Goal: Task Accomplishment & Management: Use online tool/utility

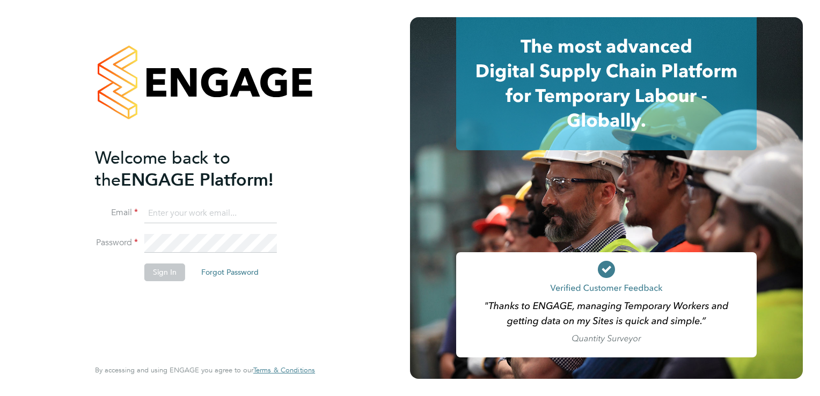
click at [189, 214] on input at bounding box center [210, 213] width 133 height 19
type input "[EMAIL_ADDRESS][PERSON_NAME][DOMAIN_NAME]"
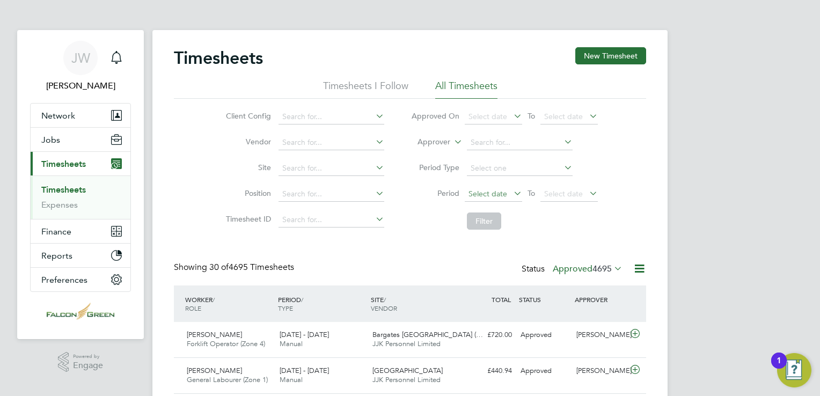
click at [488, 190] on span "Select date" at bounding box center [488, 194] width 39 height 10
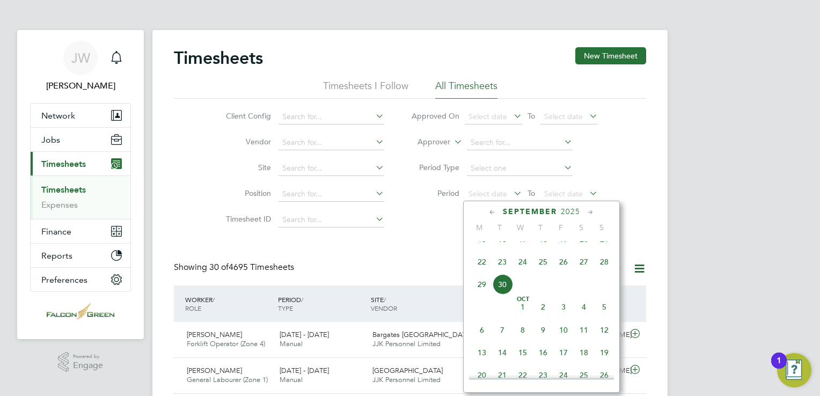
click at [482, 272] on span "22" at bounding box center [482, 262] width 20 height 20
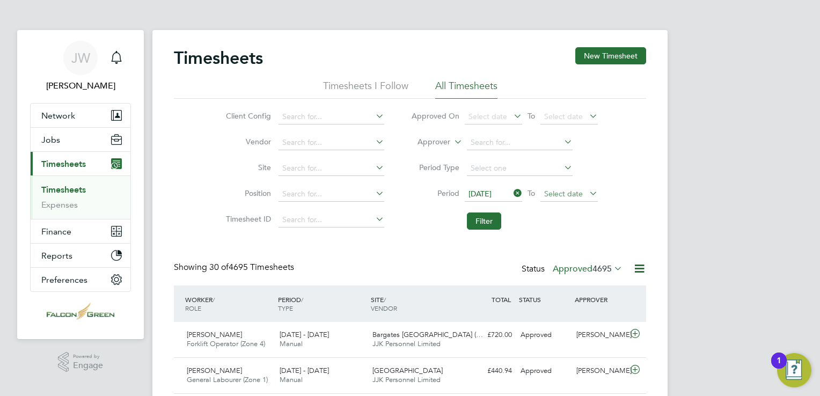
click at [553, 199] on span "Select date" at bounding box center [569, 194] width 57 height 14
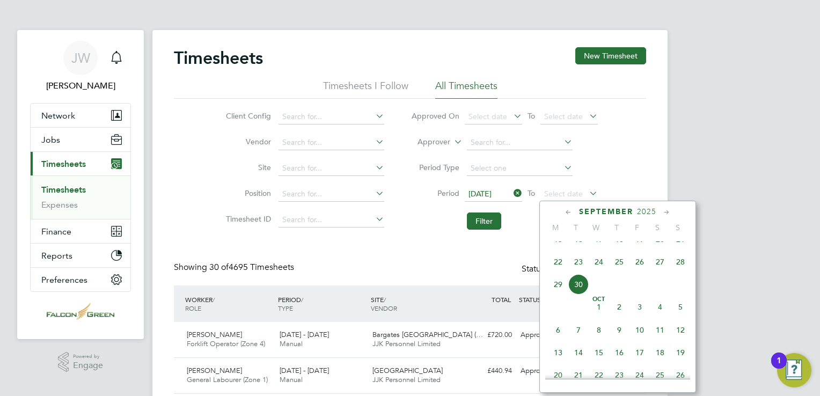
click at [678, 272] on span "28" at bounding box center [681, 262] width 20 height 20
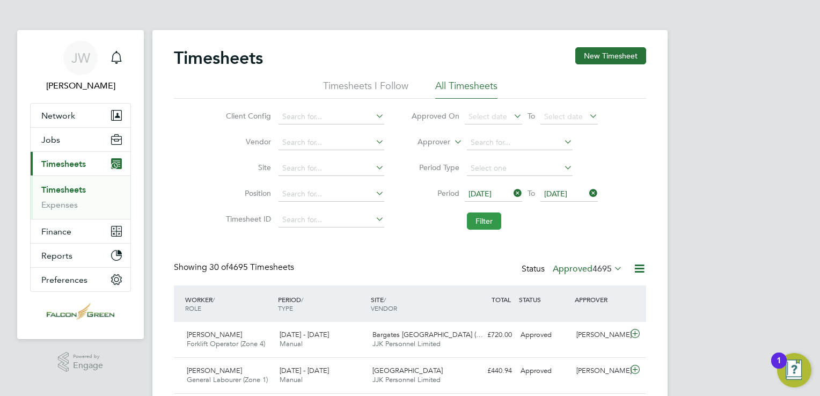
click at [487, 220] on button "Filter" at bounding box center [484, 221] width 34 height 17
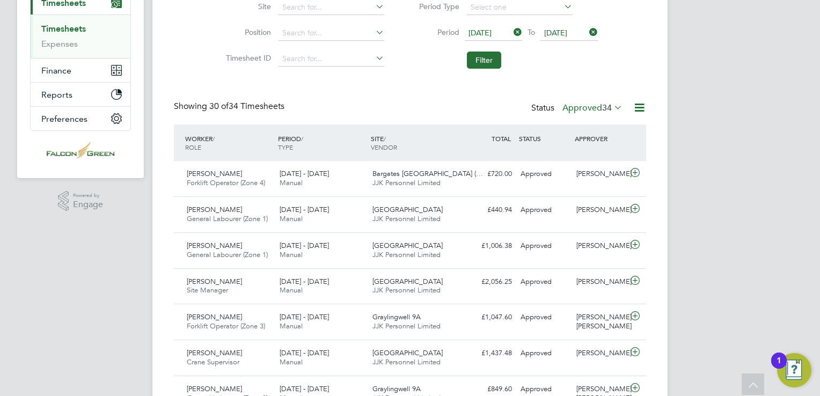
click at [605, 108] on span "34" at bounding box center [607, 108] width 10 height 11
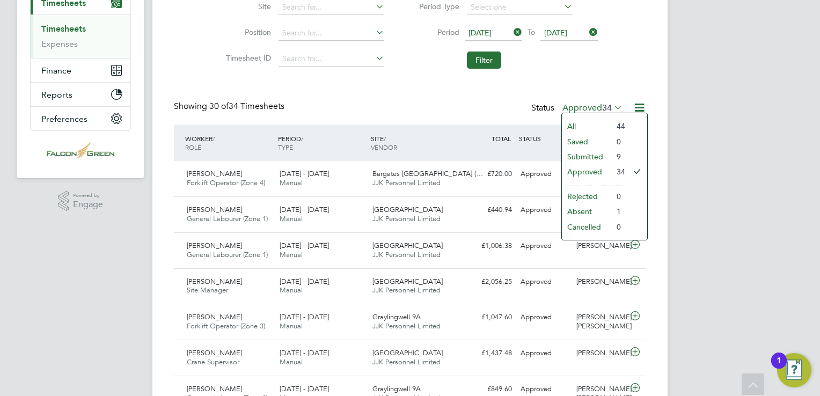
click at [641, 66] on div "Client Config Vendor Site Position Timesheet ID Approved On Select date To Sele…" at bounding box center [410, 6] width 472 height 136
